Goal: Task Accomplishment & Management: Use online tool/utility

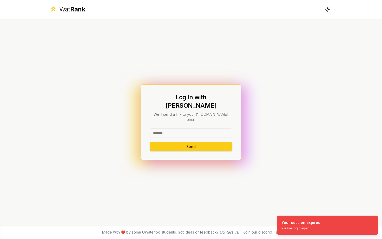
click at [201, 128] on input at bounding box center [191, 132] width 83 height 9
type input "******"
click at [150, 142] on button "Send" at bounding box center [191, 146] width 83 height 9
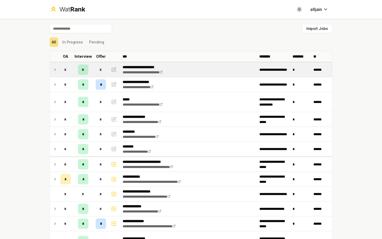
click at [53, 69] on td at bounding box center [54, 69] width 8 height 15
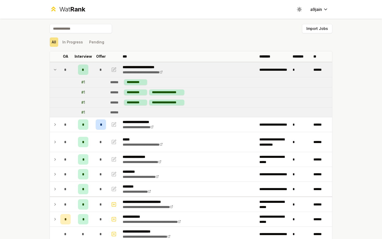
click at [53, 69] on td at bounding box center [54, 69] width 8 height 15
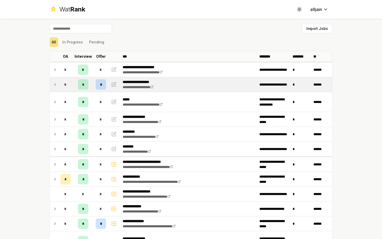
click at [53, 84] on icon at bounding box center [55, 84] width 4 height 6
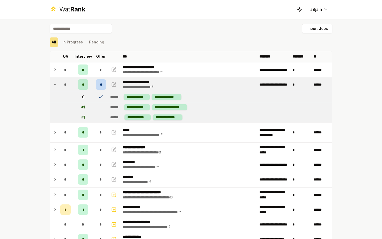
click at [53, 84] on icon at bounding box center [55, 84] width 4 height 6
